Goal: Task Accomplishment & Management: Manage account settings

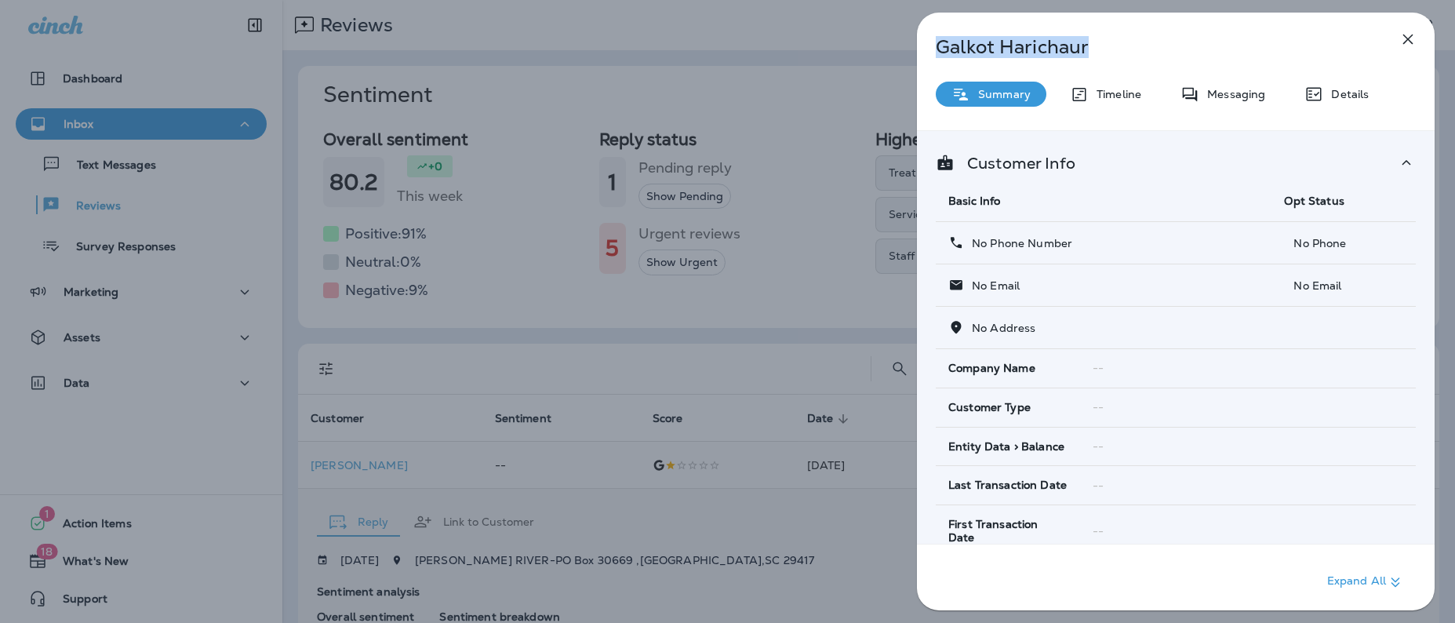
scroll to position [339, 0]
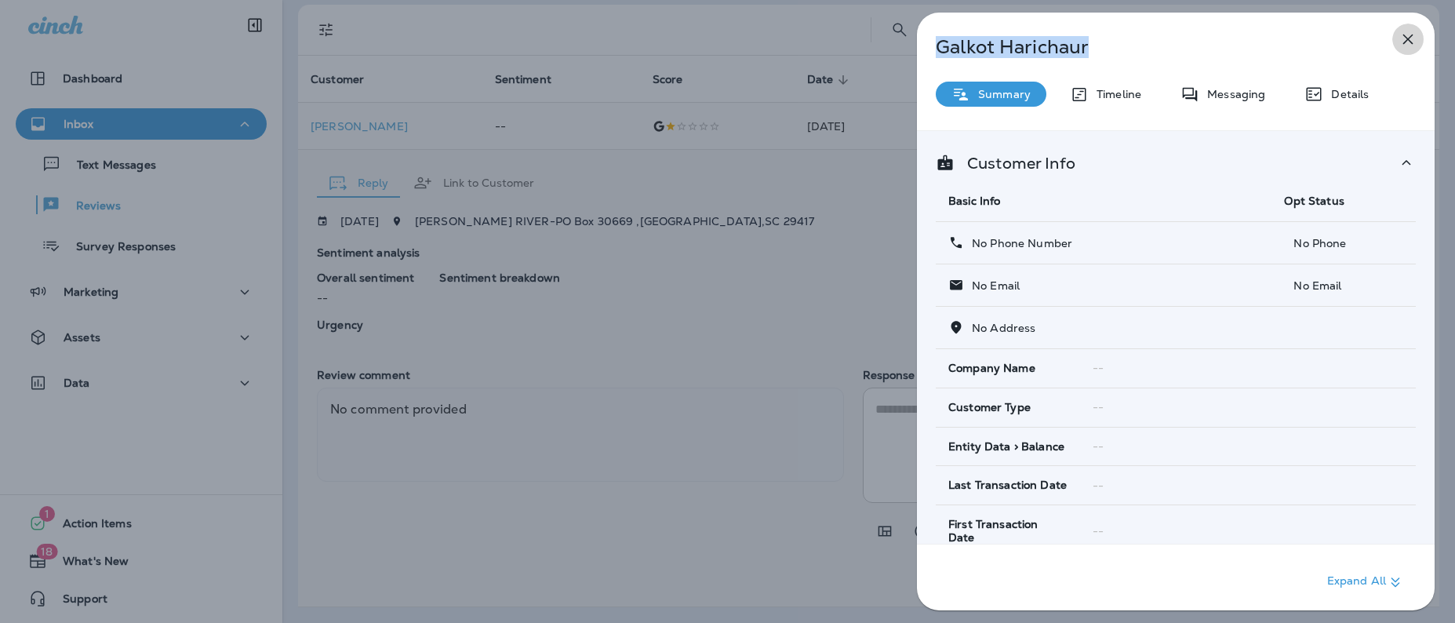
click at [1408, 40] on icon "button" at bounding box center [1408, 40] width 10 height 10
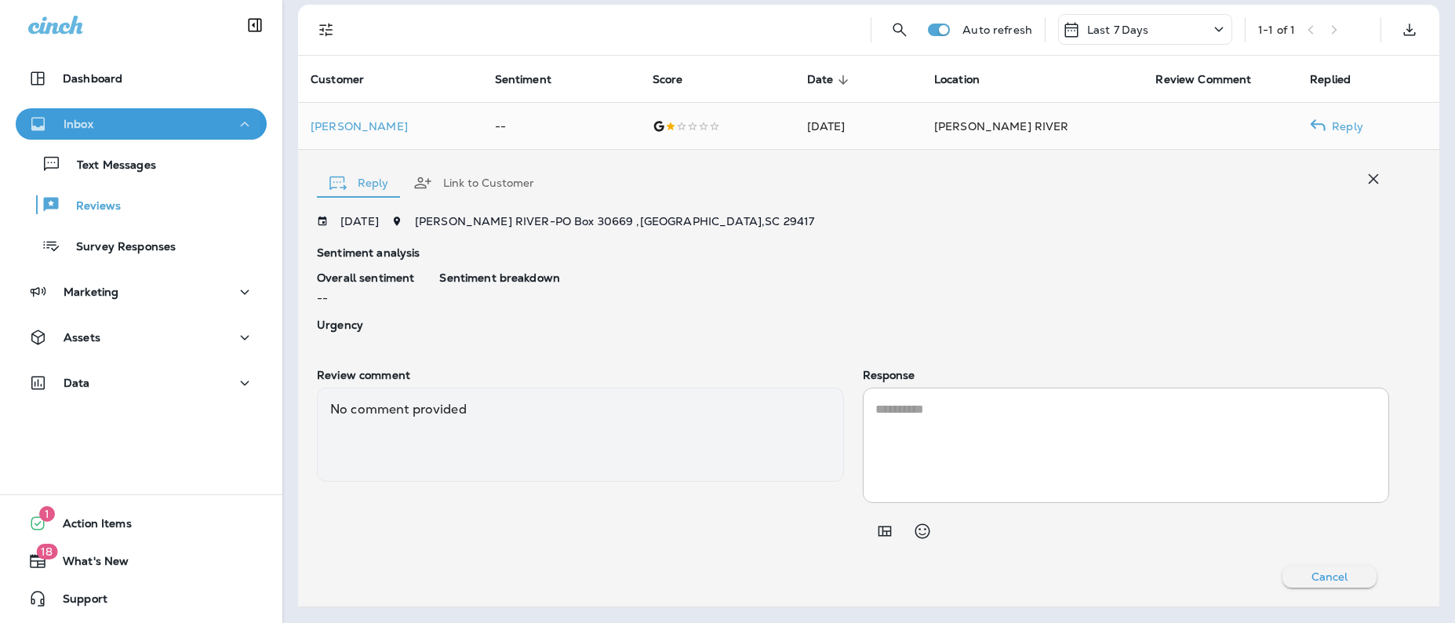
click at [81, 125] on p "Inbox" at bounding box center [79, 124] width 30 height 13
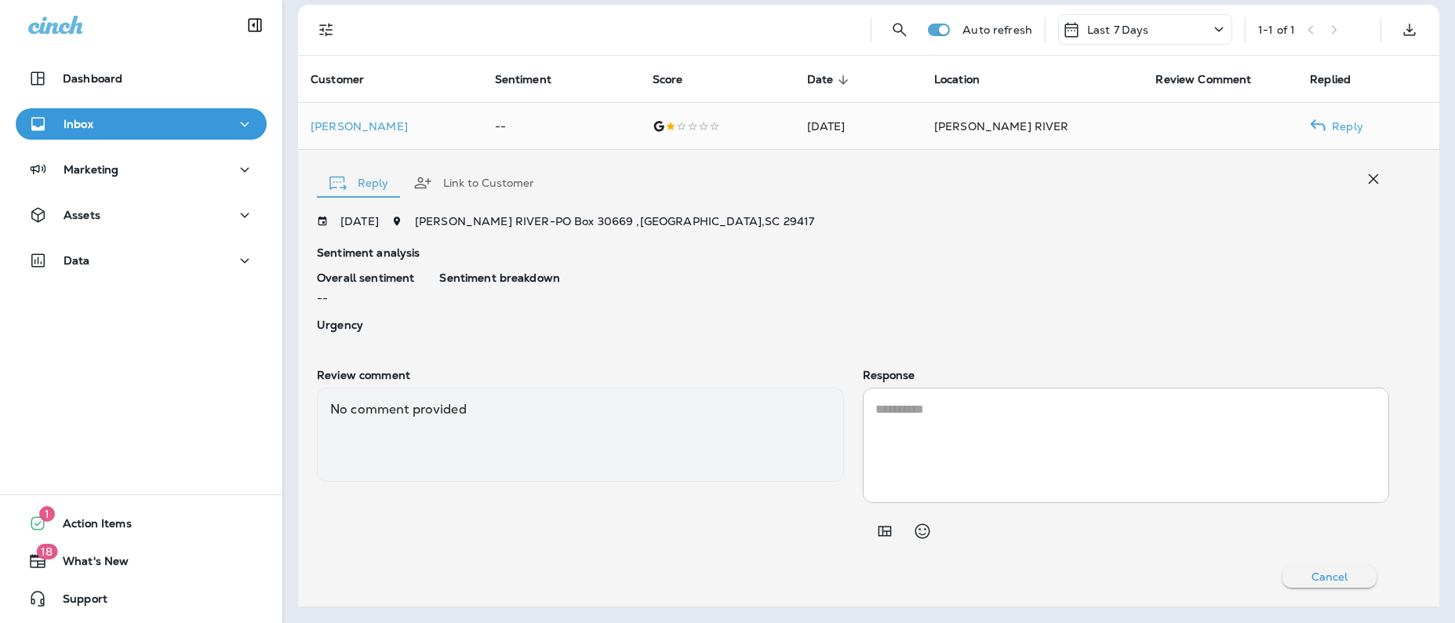
click at [94, 127] on div "Inbox" at bounding box center [141, 125] width 226 height 20
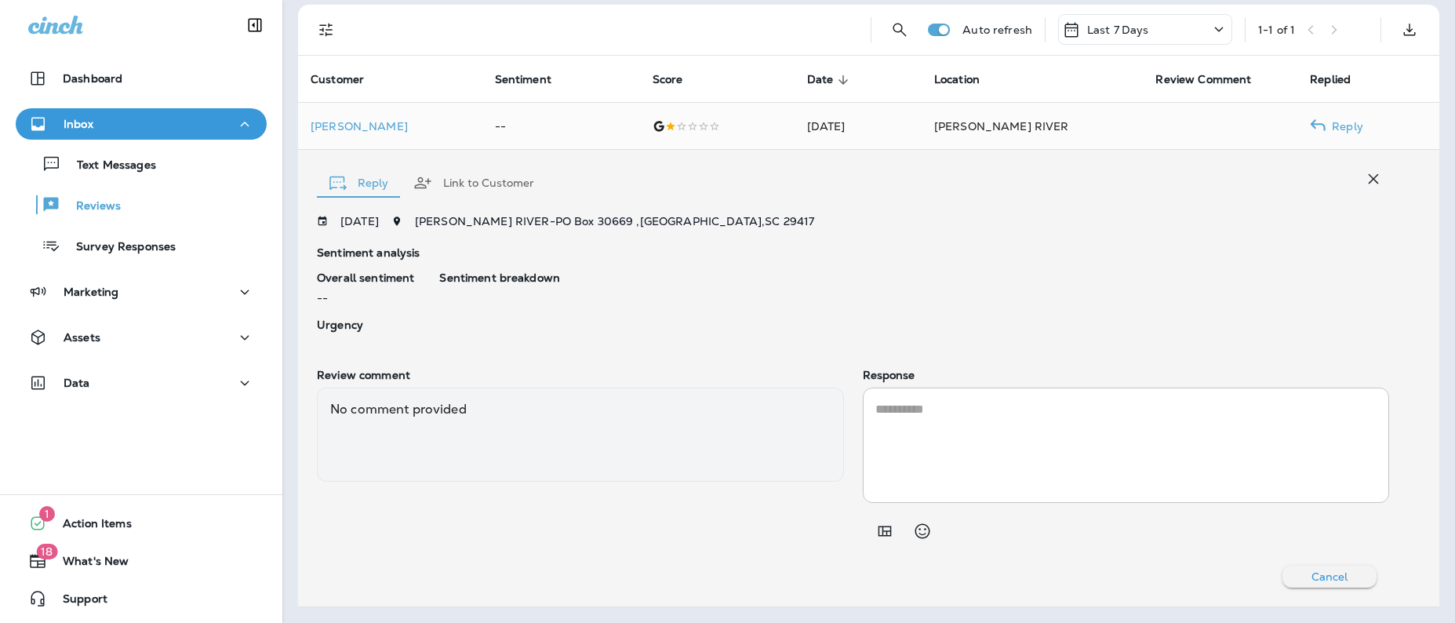
click at [604, 420] on div "No comment provided" at bounding box center [580, 434] width 527 height 94
click at [78, 122] on p "Inbox" at bounding box center [79, 124] width 30 height 13
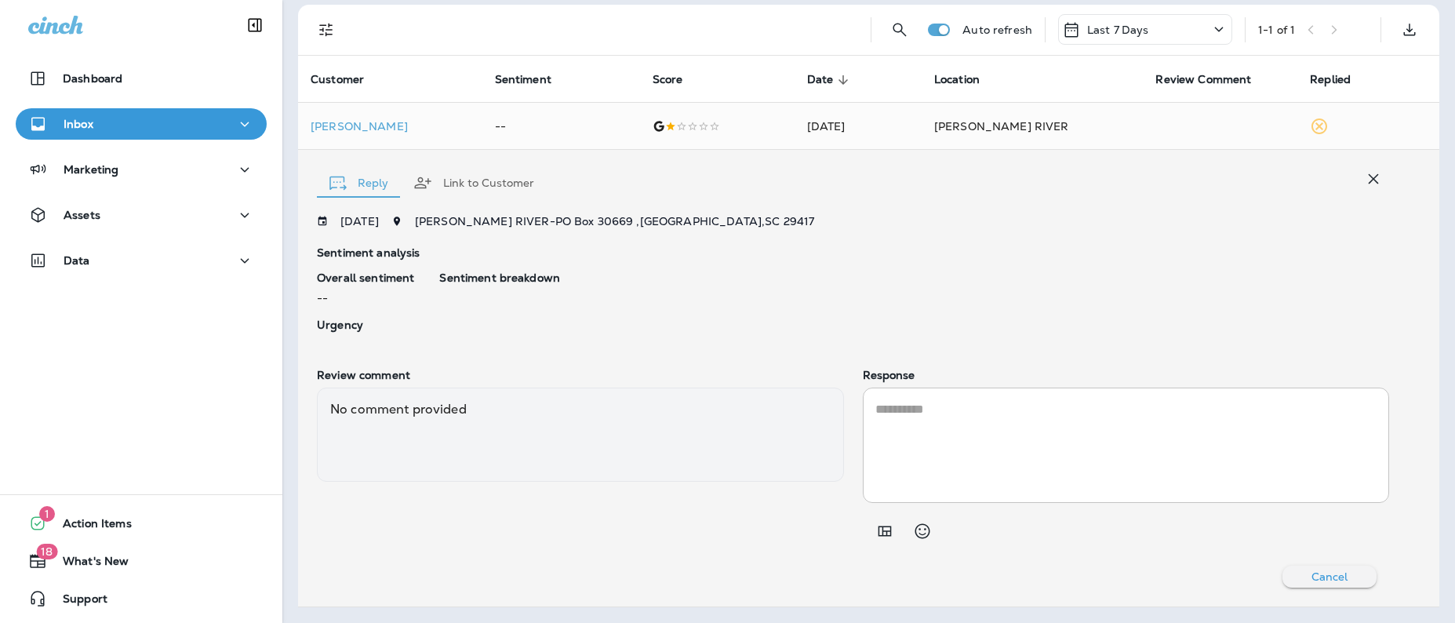
click at [77, 126] on p "Inbox" at bounding box center [79, 124] width 30 height 13
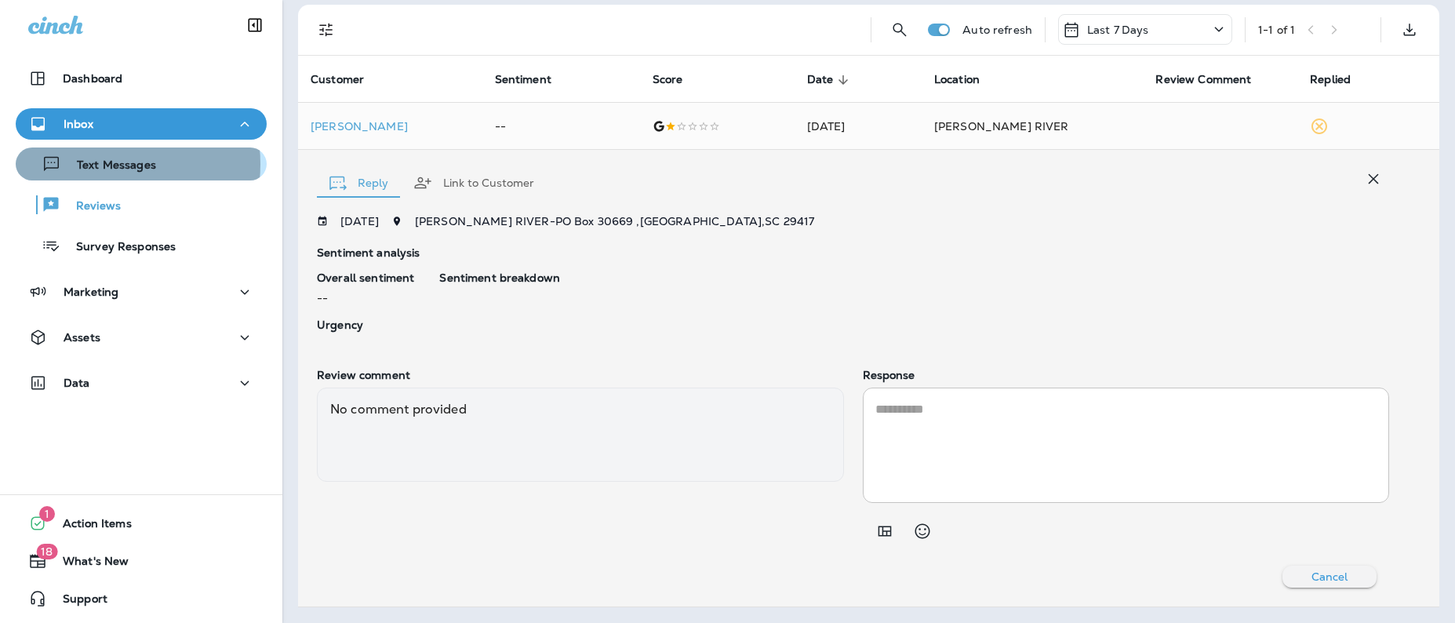
click at [98, 164] on p "Text Messages" at bounding box center [108, 165] width 95 height 15
